Goal: Complete application form

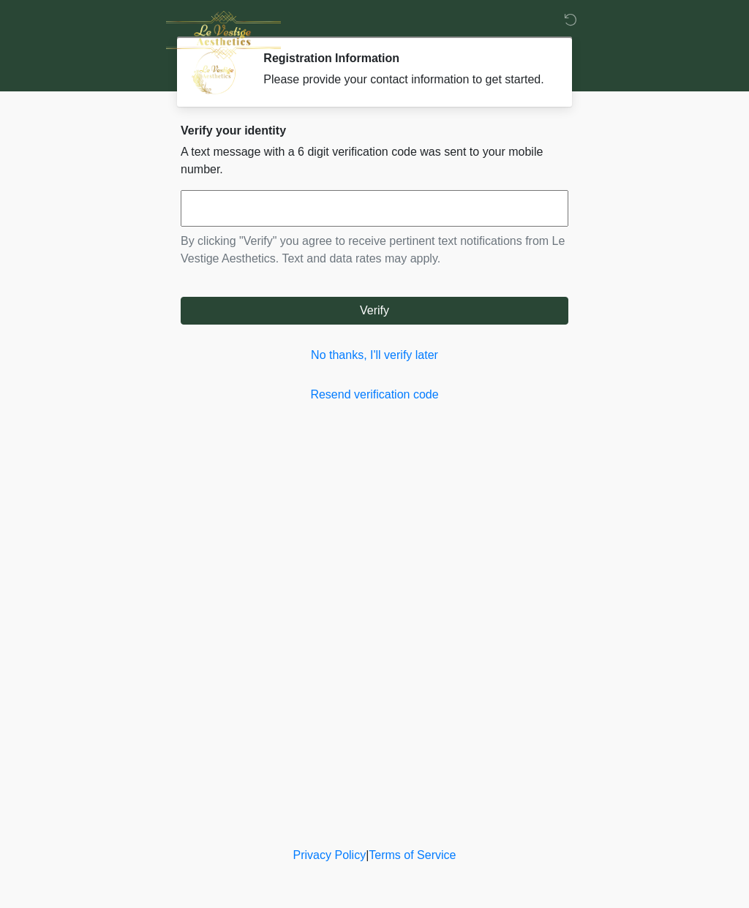
click at [383, 215] on input "text" at bounding box center [374, 208] width 387 height 37
type input "******"
click at [511, 325] on button "Verify" at bounding box center [374, 311] width 387 height 28
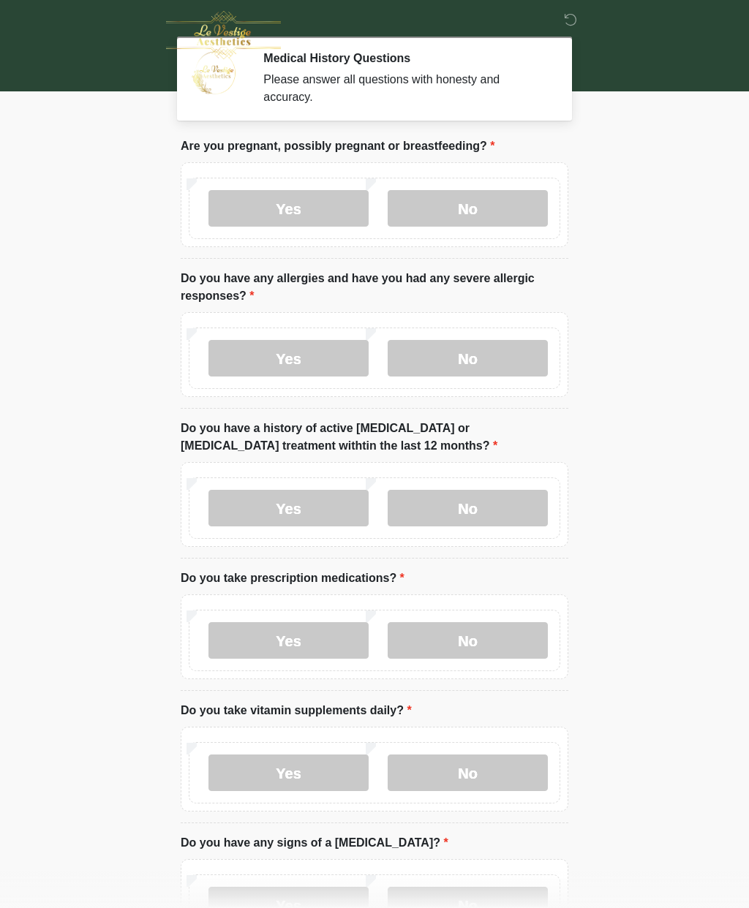
click at [496, 208] on label "No" at bounding box center [467, 208] width 160 height 37
click at [477, 360] on label "No" at bounding box center [467, 358] width 160 height 37
click at [507, 504] on label "No" at bounding box center [467, 508] width 160 height 37
click at [475, 651] on label "No" at bounding box center [467, 640] width 160 height 37
click at [477, 768] on label "No" at bounding box center [467, 772] width 160 height 37
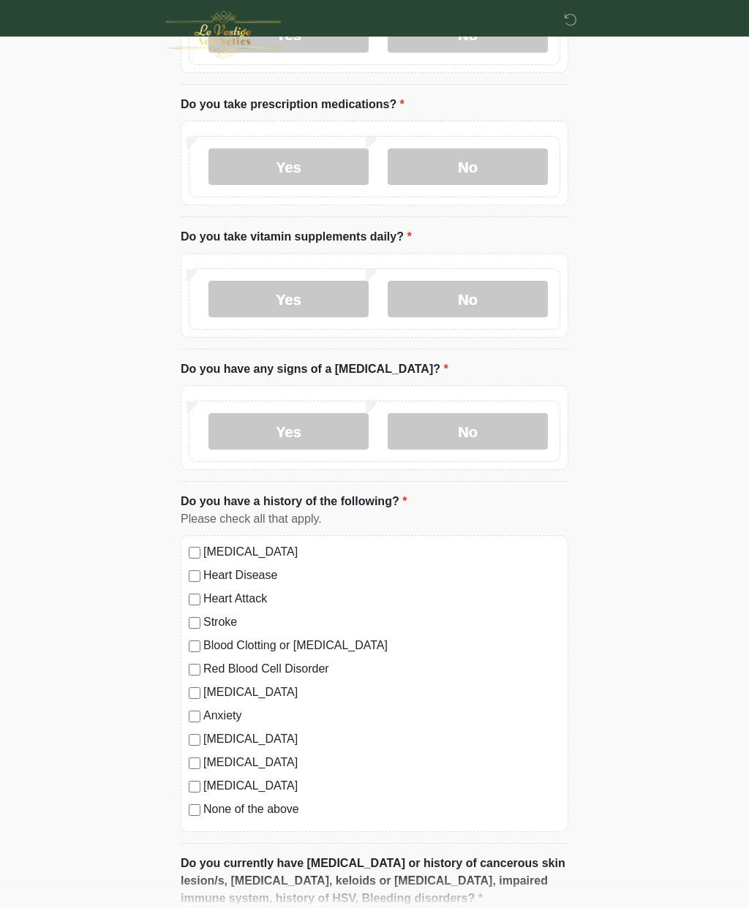
scroll to position [474, 0]
click at [511, 428] on label "No" at bounding box center [467, 431] width 160 height 37
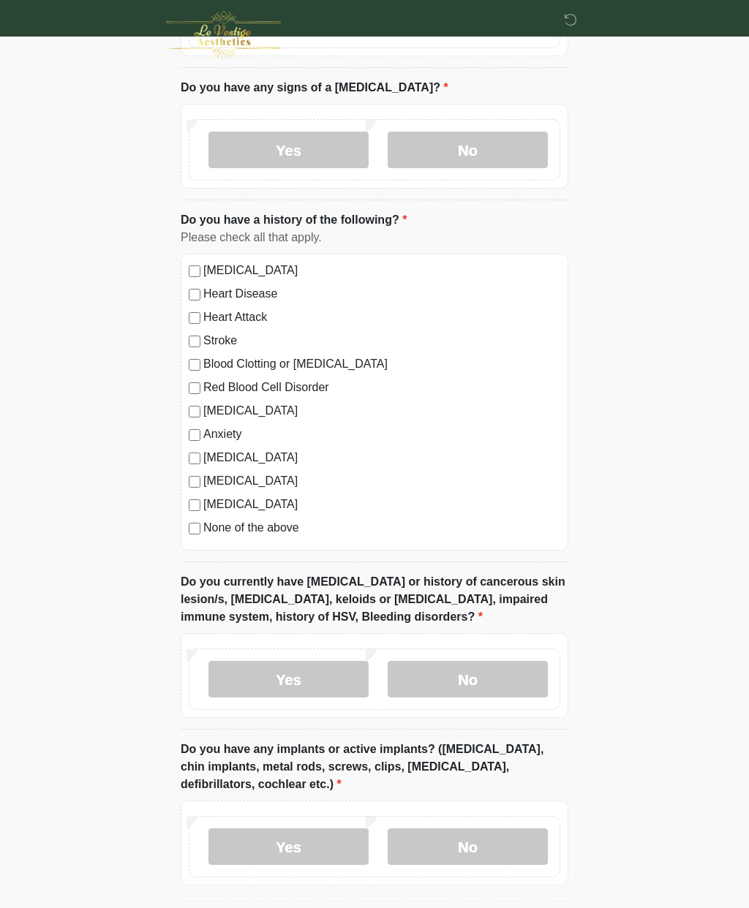
scroll to position [759, 0]
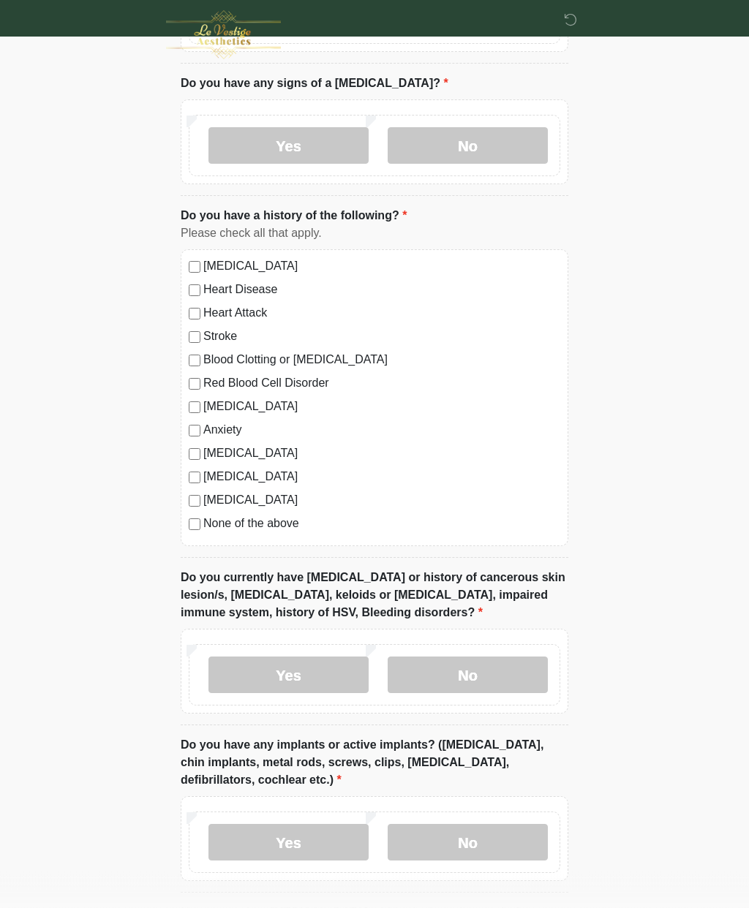
click at [285, 528] on label "None of the above" at bounding box center [381, 524] width 357 height 18
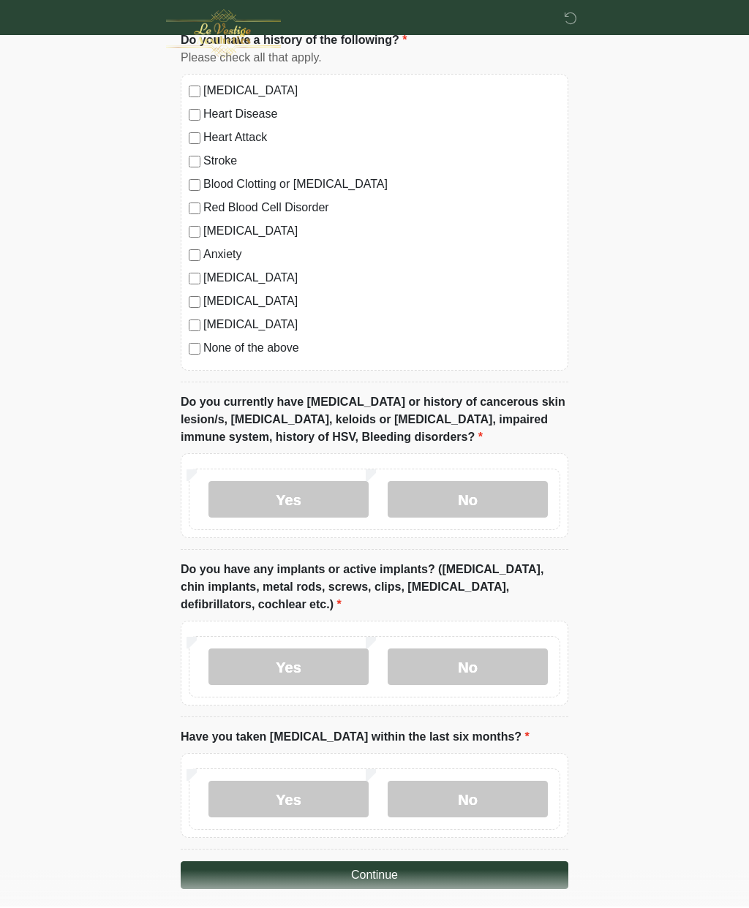
scroll to position [933, 0]
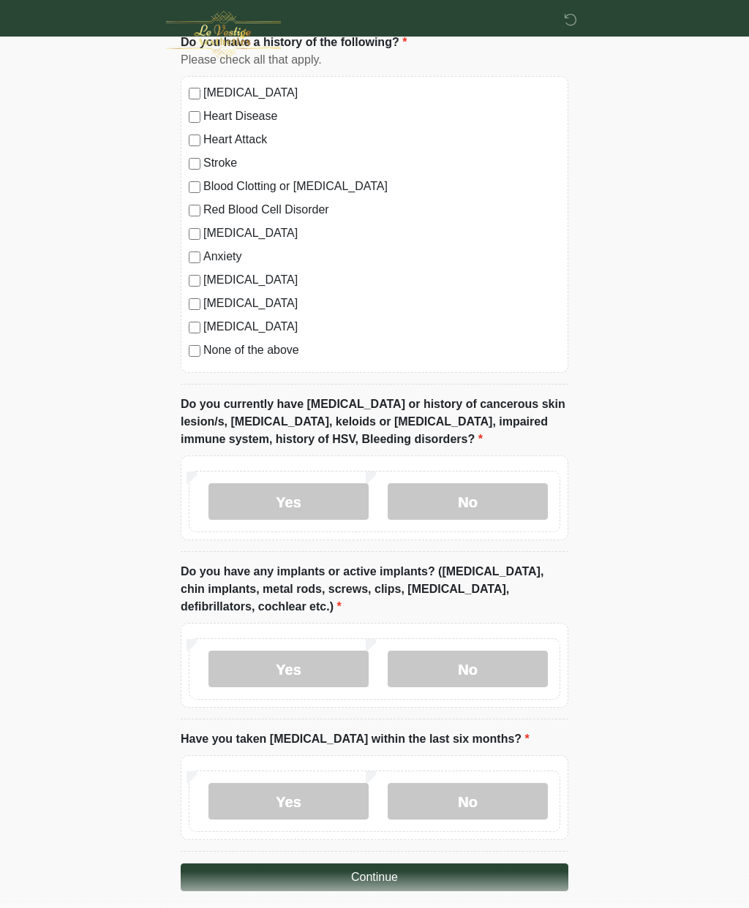
click at [481, 504] on label "No" at bounding box center [467, 501] width 160 height 37
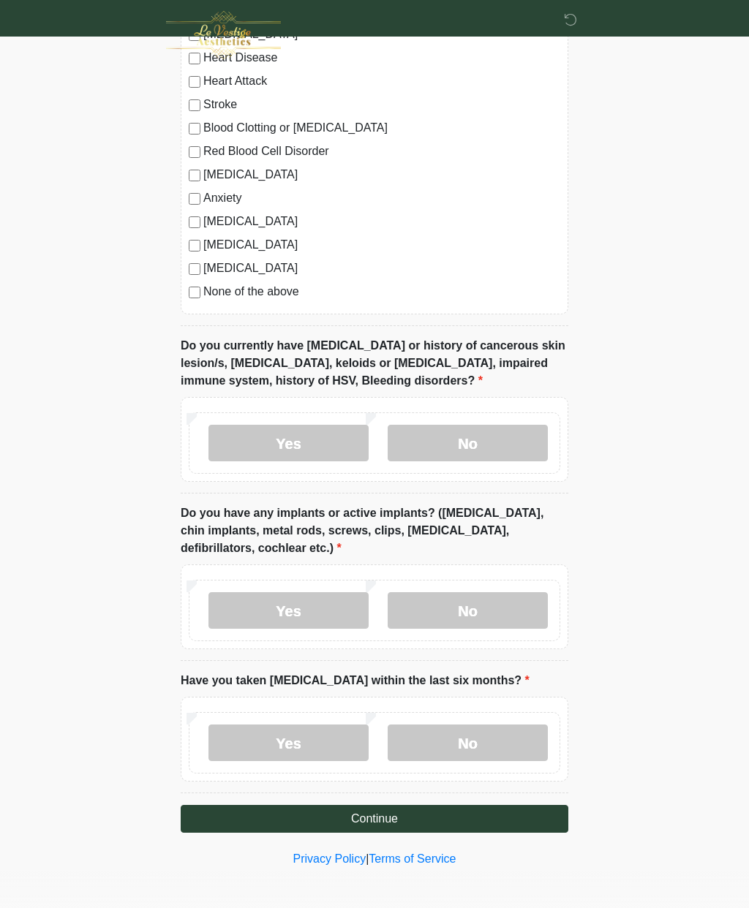
click at [481, 601] on label "No" at bounding box center [467, 610] width 160 height 37
click at [496, 747] on label "No" at bounding box center [467, 742] width 160 height 37
click at [443, 812] on button "Continue" at bounding box center [374, 819] width 387 height 28
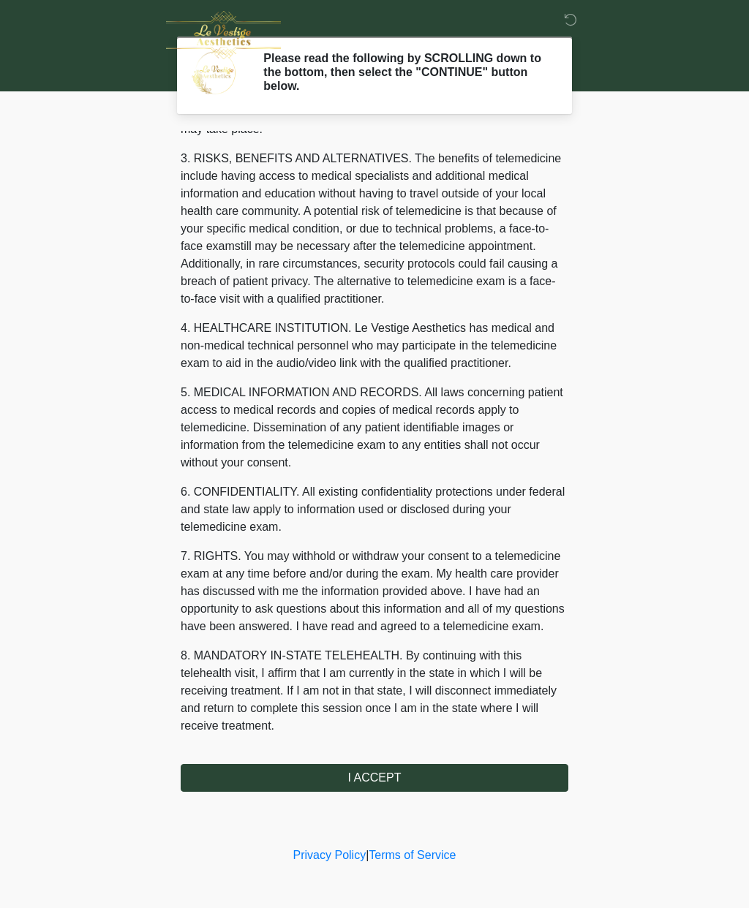
scroll to position [268, 0]
click at [469, 770] on button "I ACCEPT" at bounding box center [374, 778] width 387 height 28
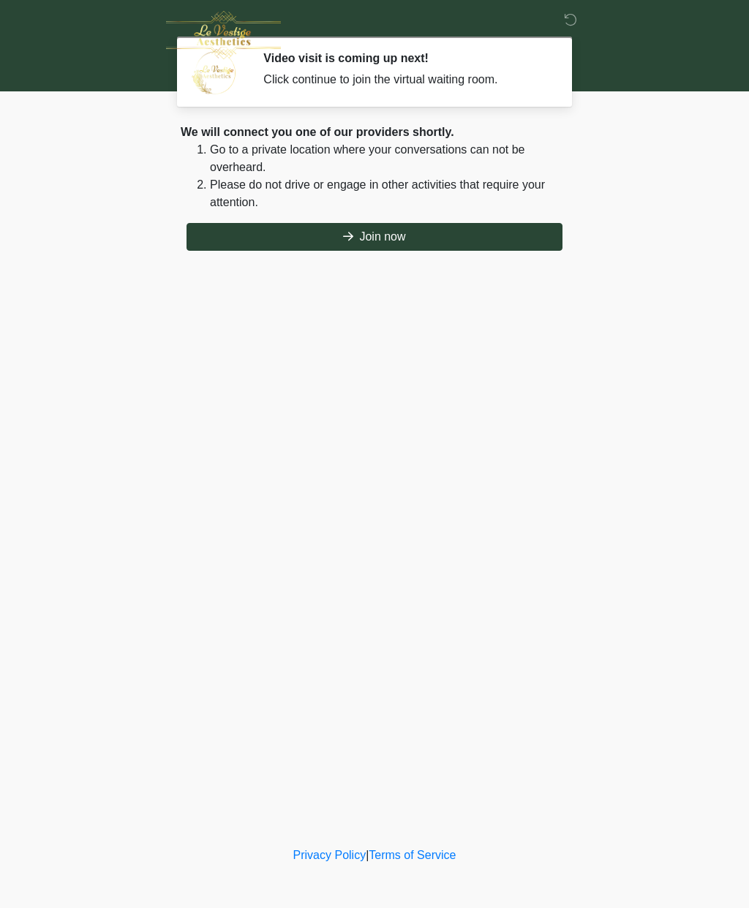
click at [470, 234] on button "Join now" at bounding box center [374, 237] width 376 height 28
